Goal: Transaction & Acquisition: Obtain resource

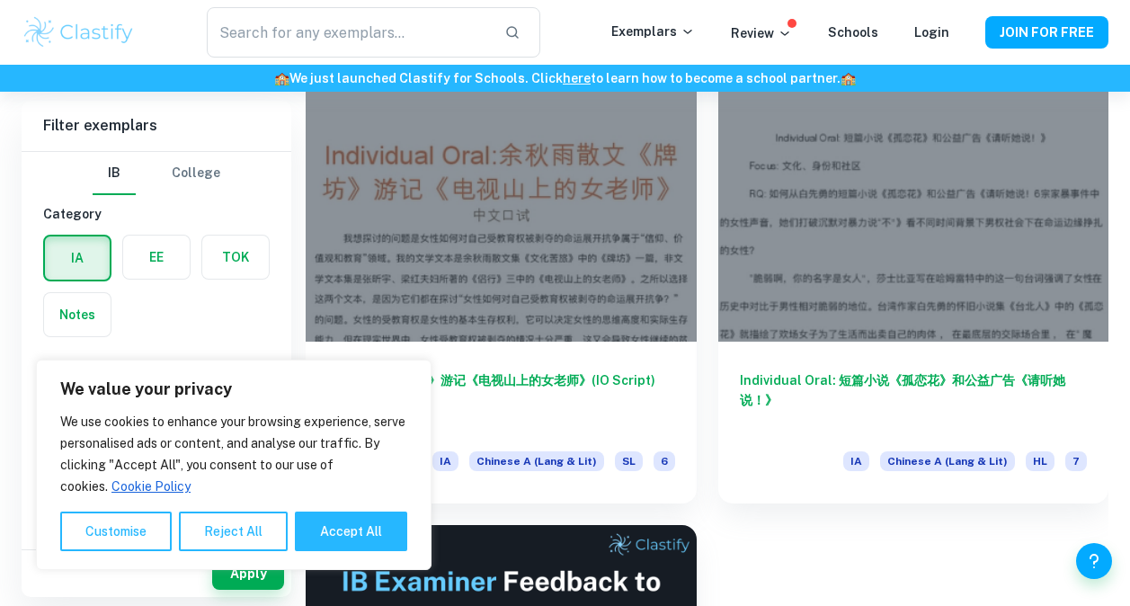
scroll to position [433, 0]
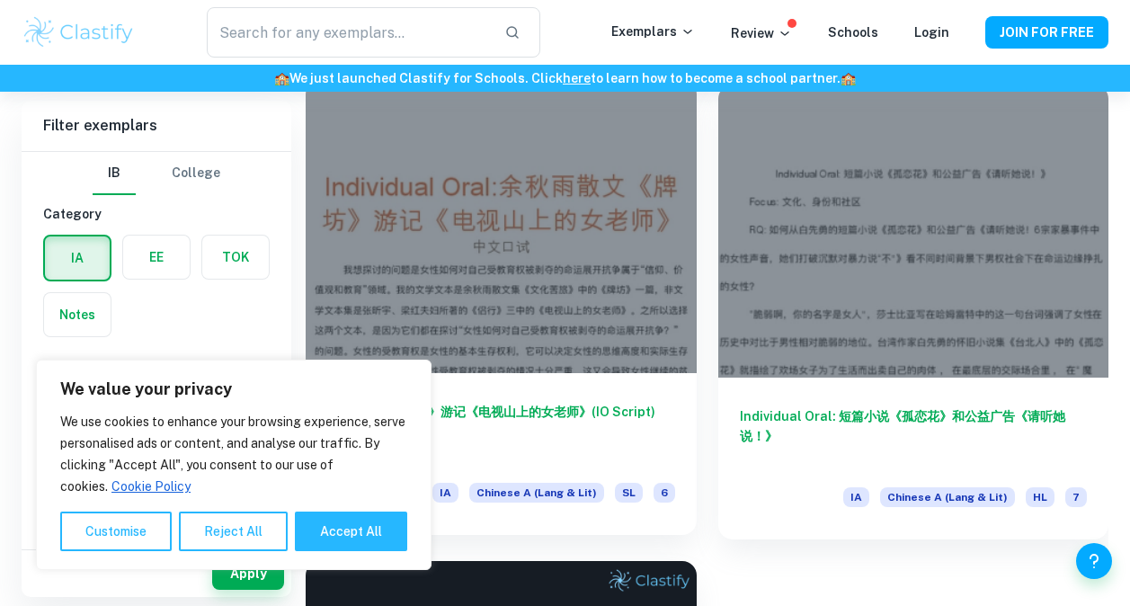
click at [504, 414] on h6 "余秋雨散文《牌坊》游记《电视山上的女老师》(IO Script)" at bounding box center [501, 431] width 348 height 59
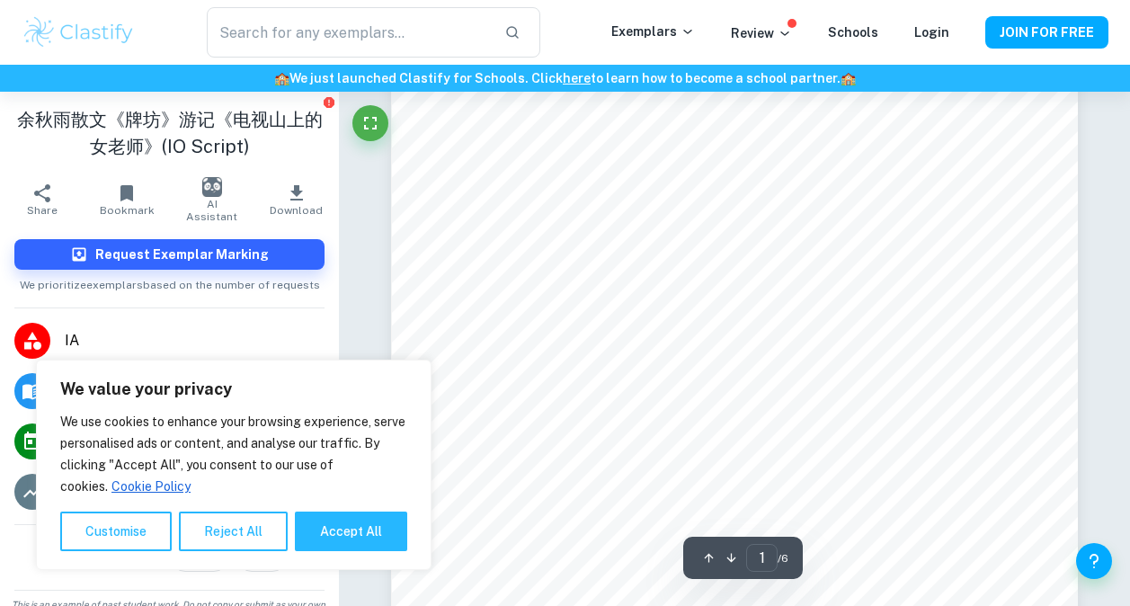
scroll to position [145, 0]
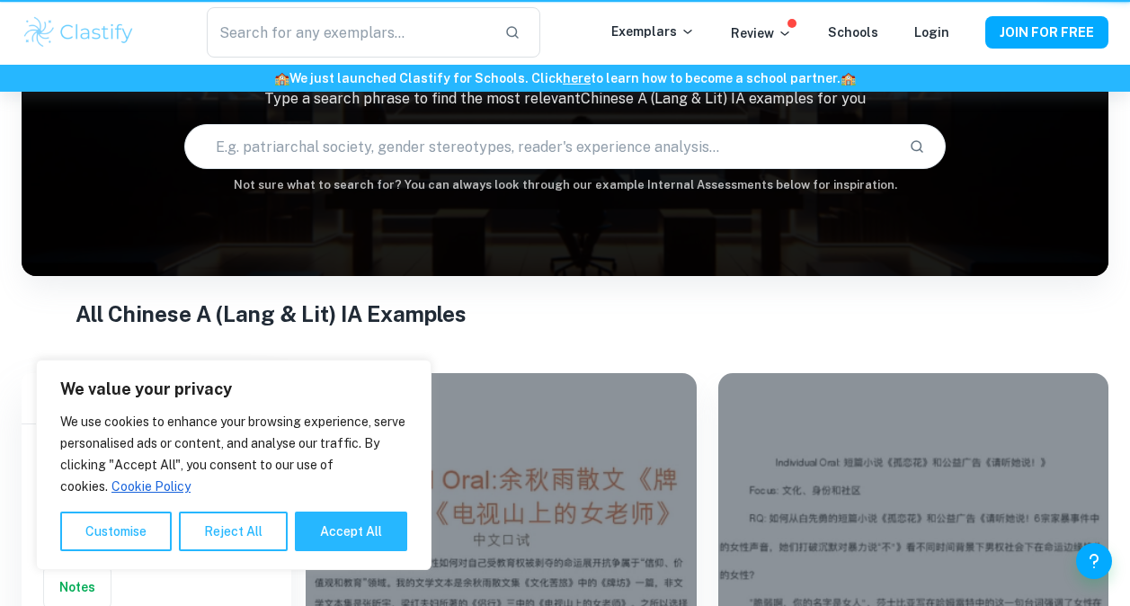
scroll to position [433, 0]
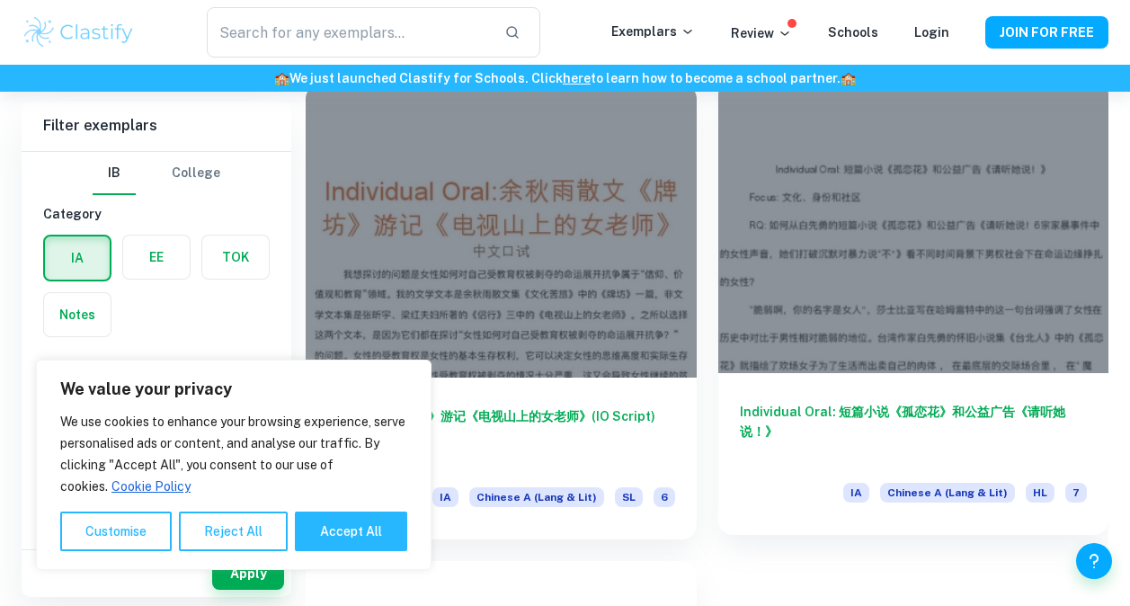
click at [819, 259] on div at bounding box center [913, 226] width 391 height 293
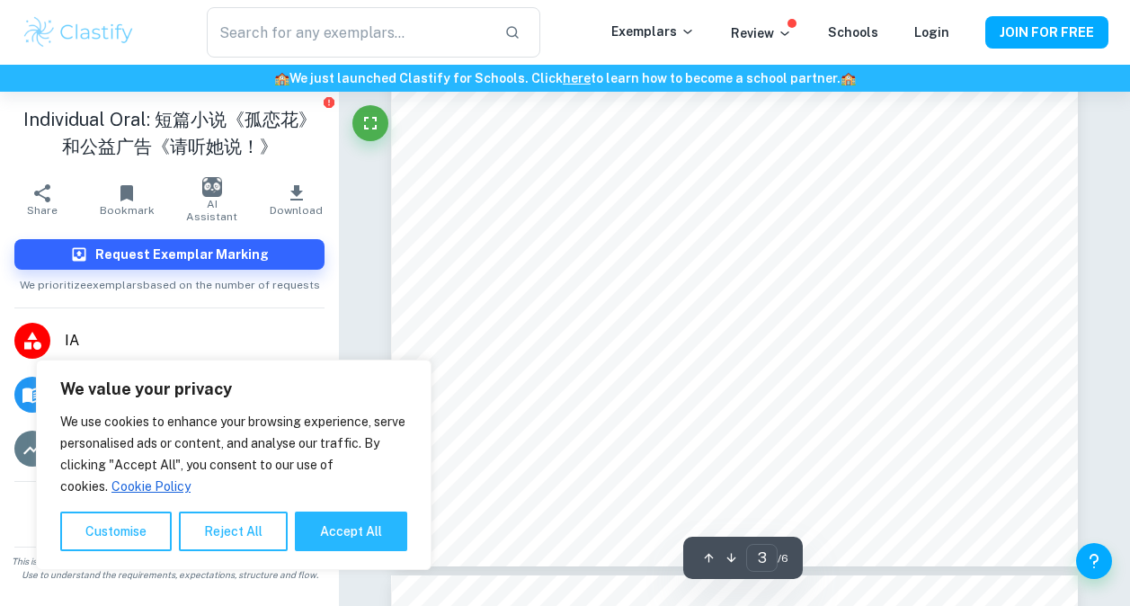
scroll to position [2699, 0]
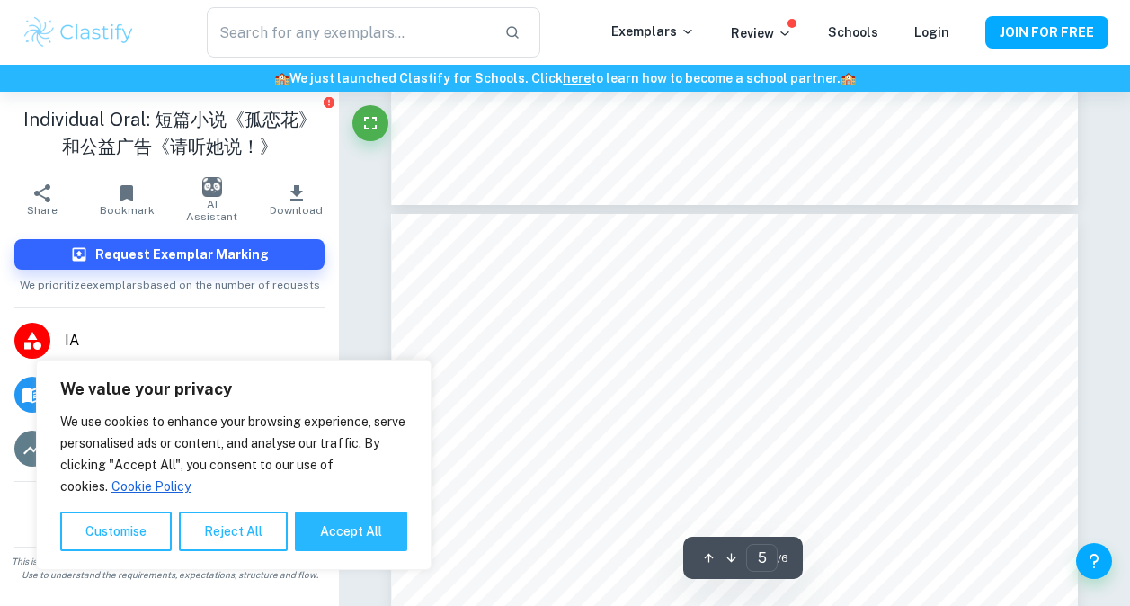
type input "6"
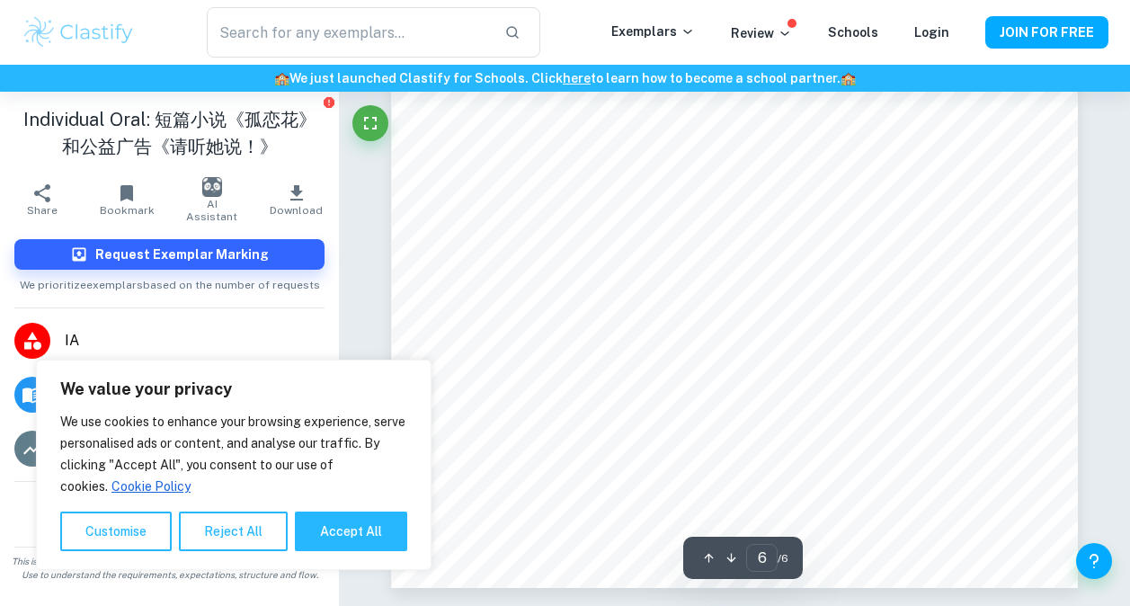
scroll to position [5521, 0]
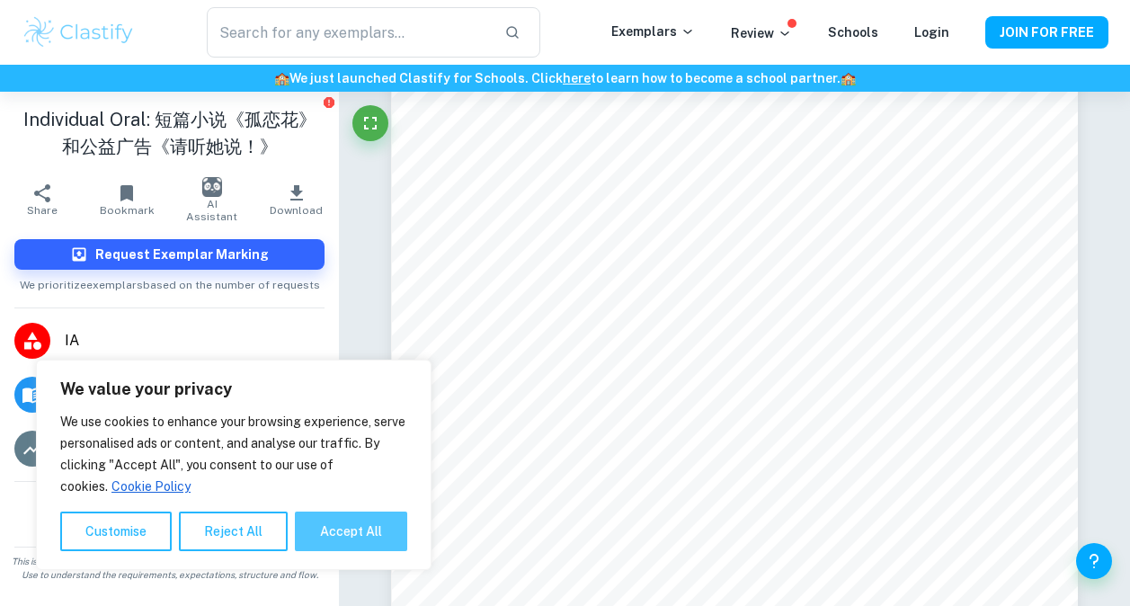
click at [384, 546] on button "Accept All" at bounding box center [351, 532] width 112 height 40
checkbox input "true"
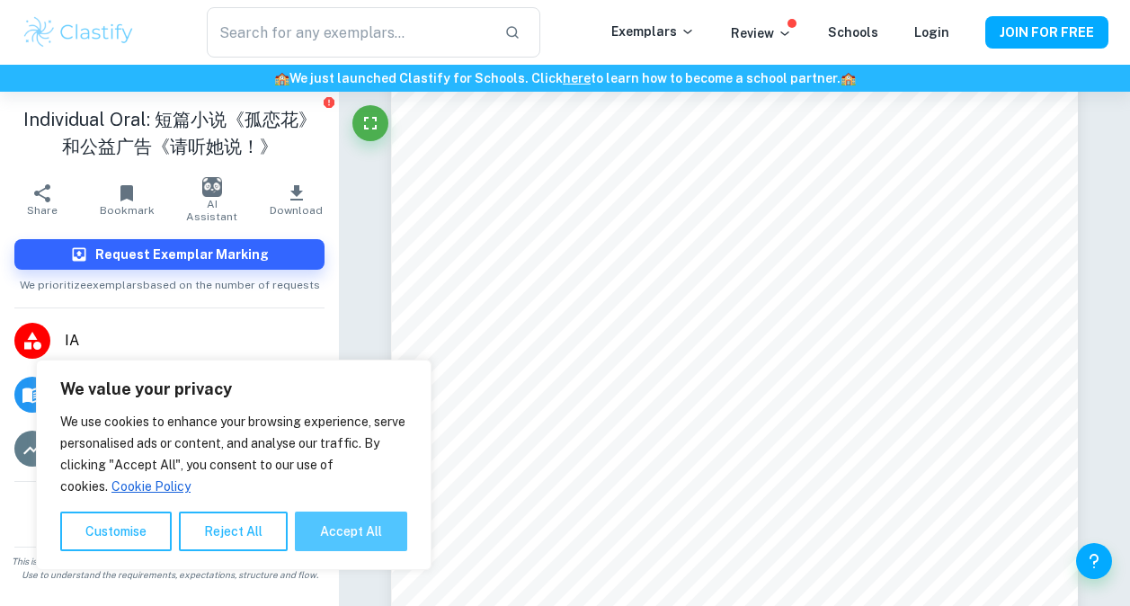
checkbox input "true"
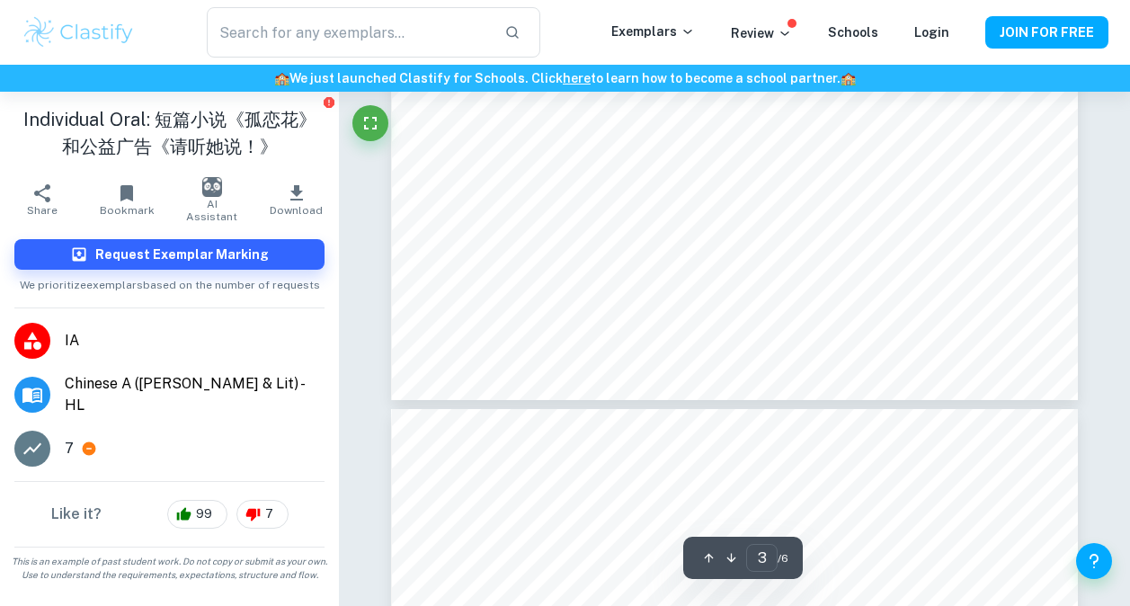
scroll to position [2866, 0]
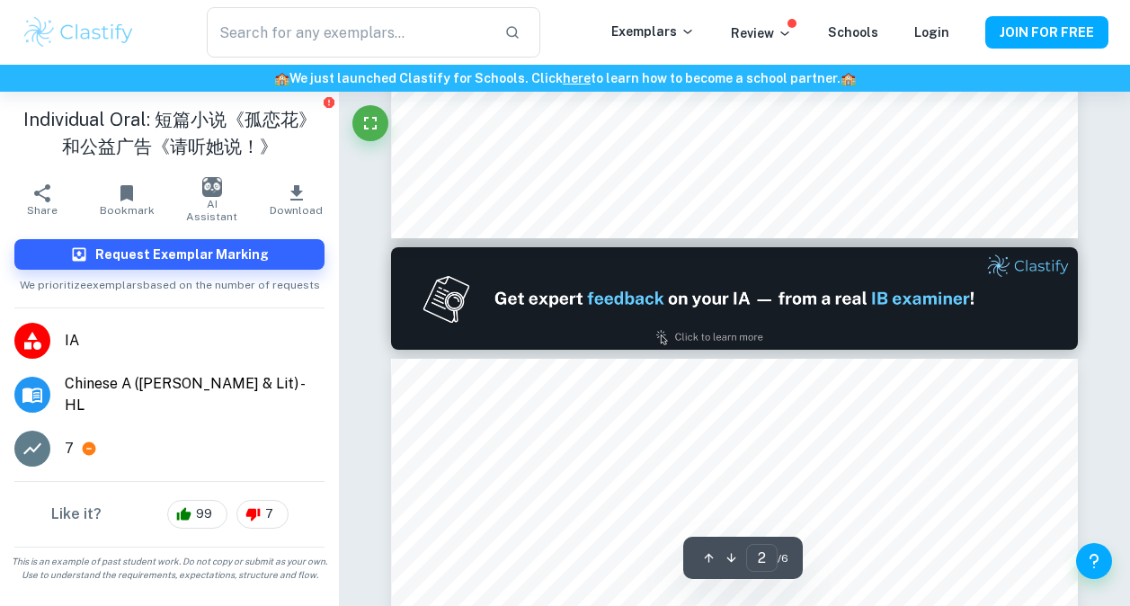
type input "1"
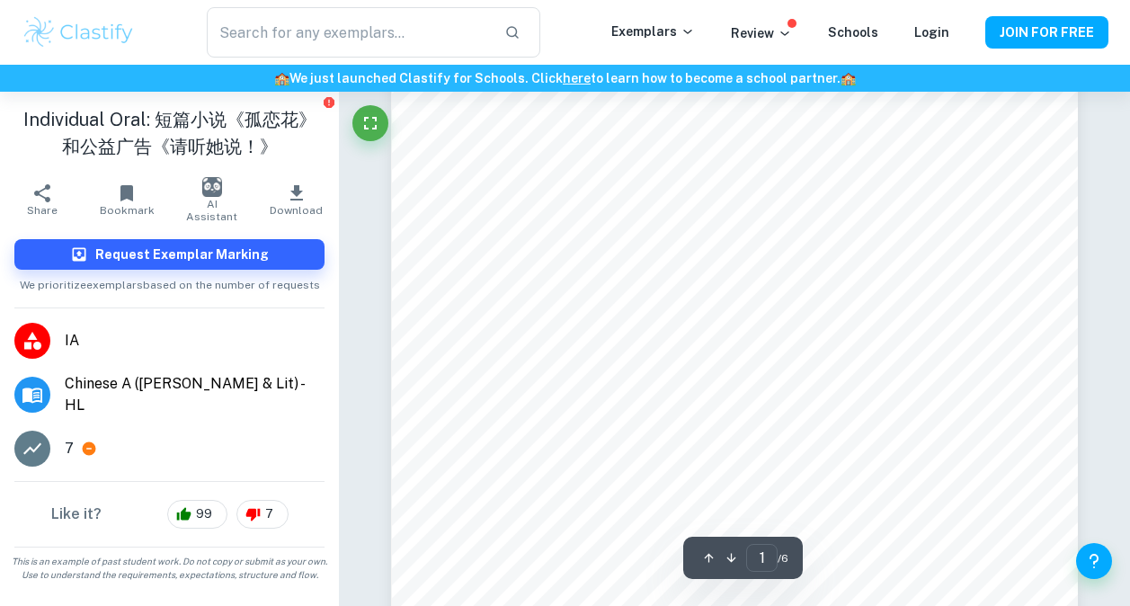
scroll to position [83, 0]
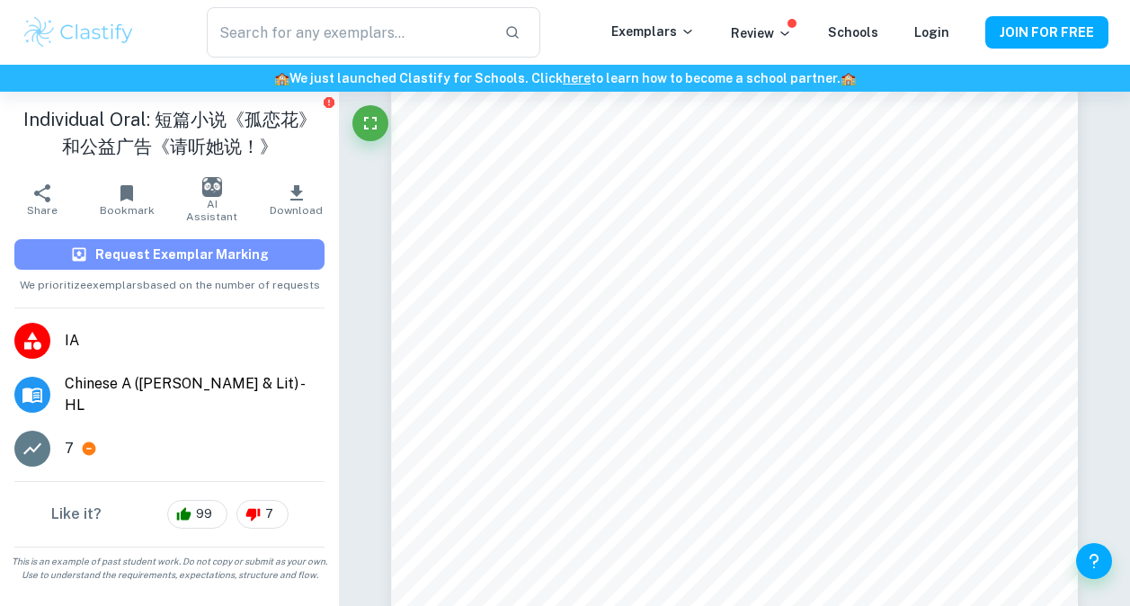
click at [180, 254] on h6 "Request Exemplar Marking" at bounding box center [182, 255] width 174 height 20
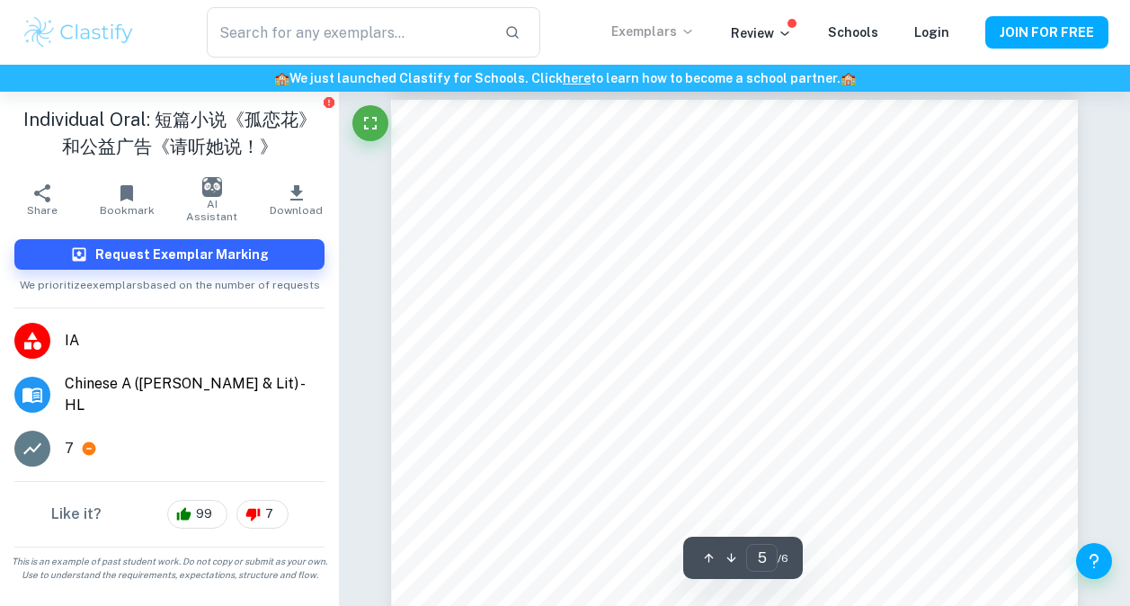
scroll to position [4155, 0]
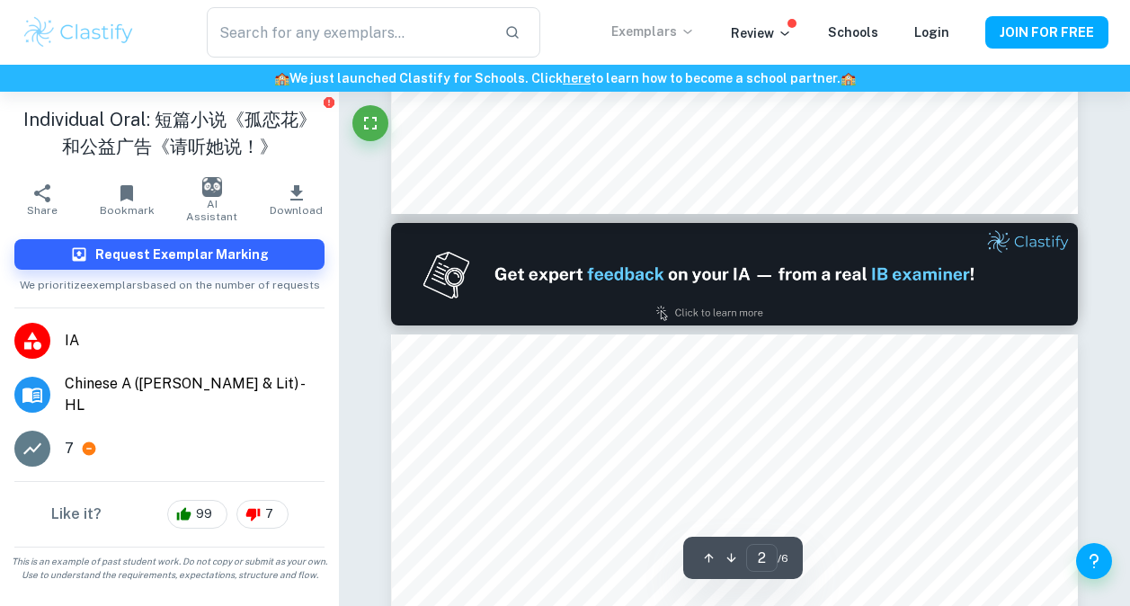
type input "1"
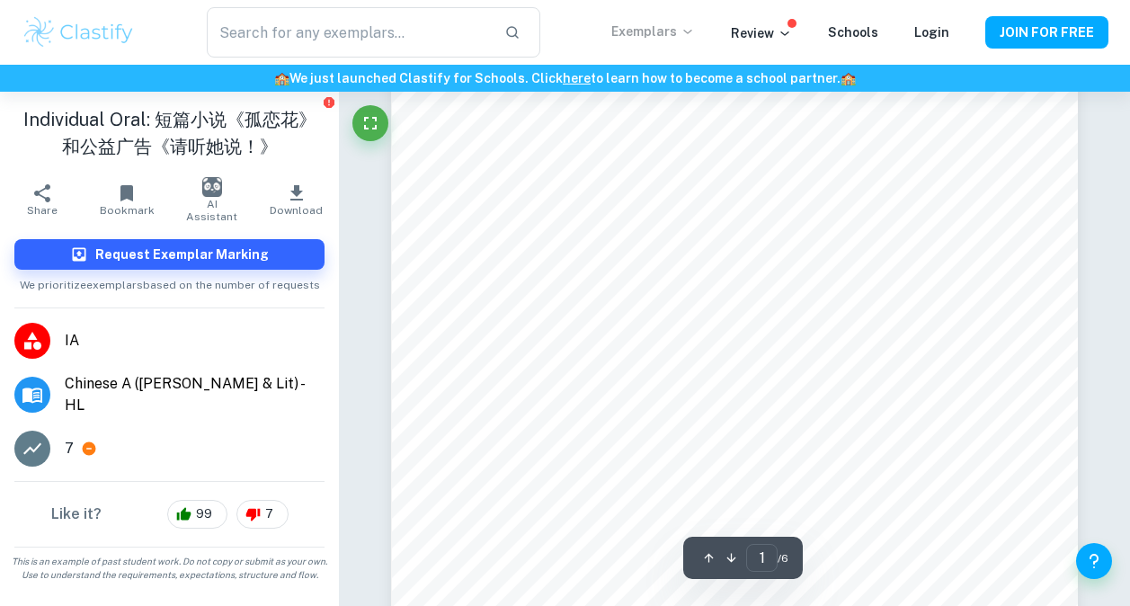
scroll to position [287, 0]
